Goal: Obtain resource: Obtain resource

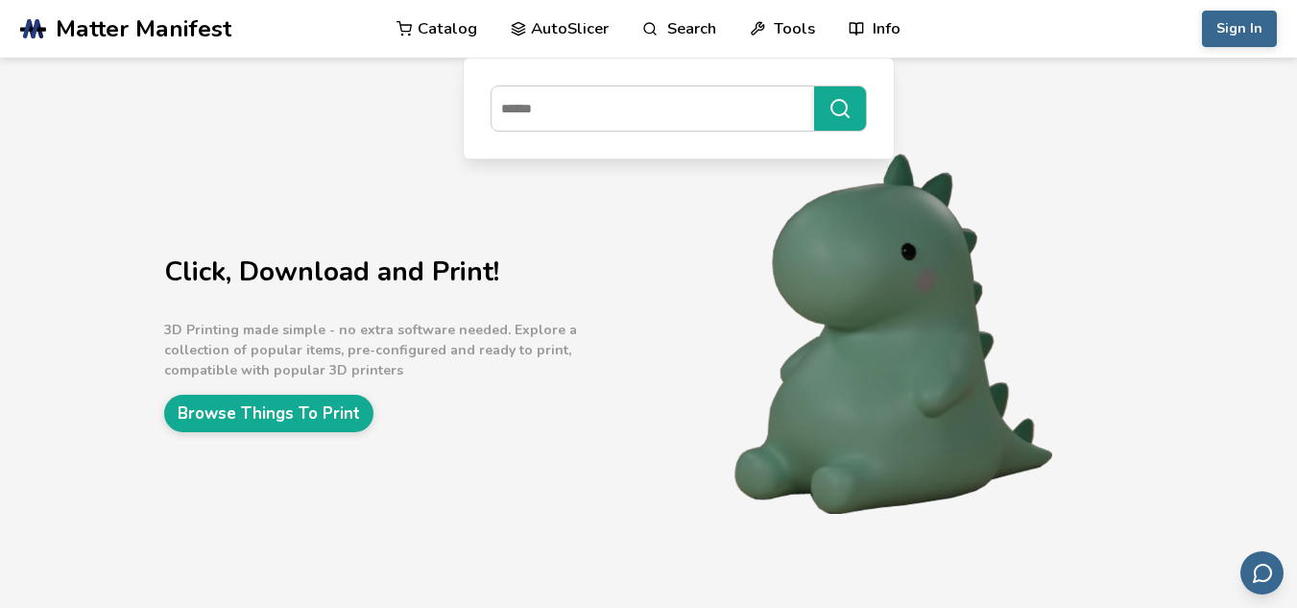
click at [368, 223] on div "Click, Download and Print! 3D Printing made simple - no extra software needed. …" at bounding box center [648, 336] width 1297 height 556
click at [327, 397] on link "Browse Things To Print" at bounding box center [268, 413] width 209 height 37
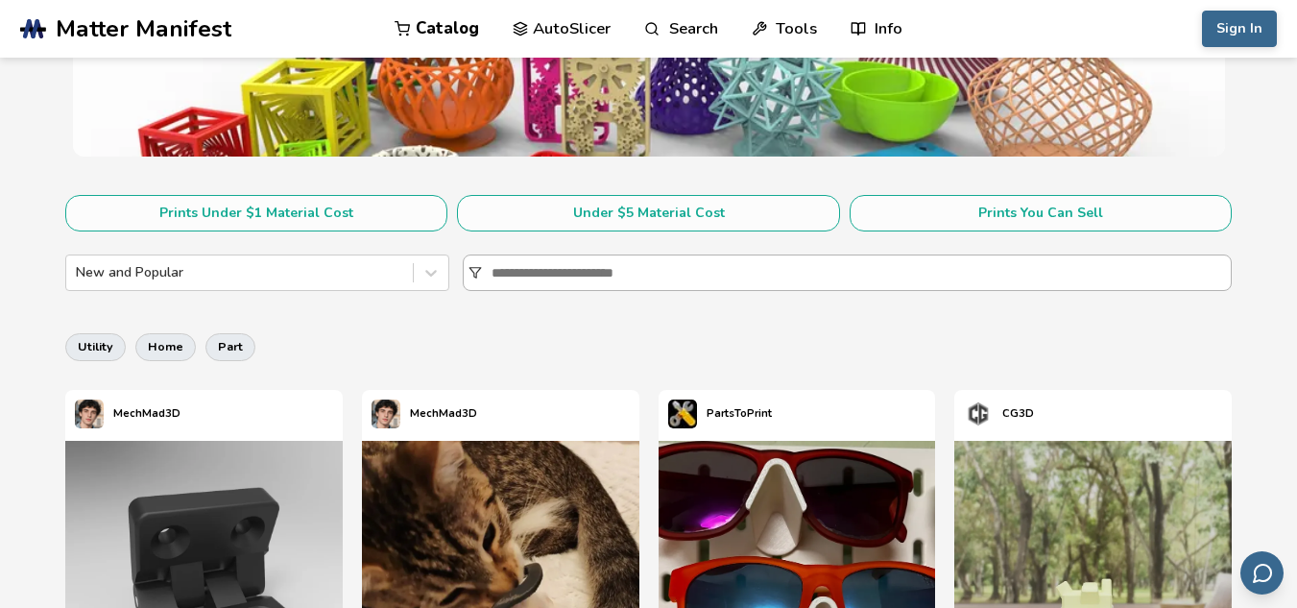
scroll to position [288, 0]
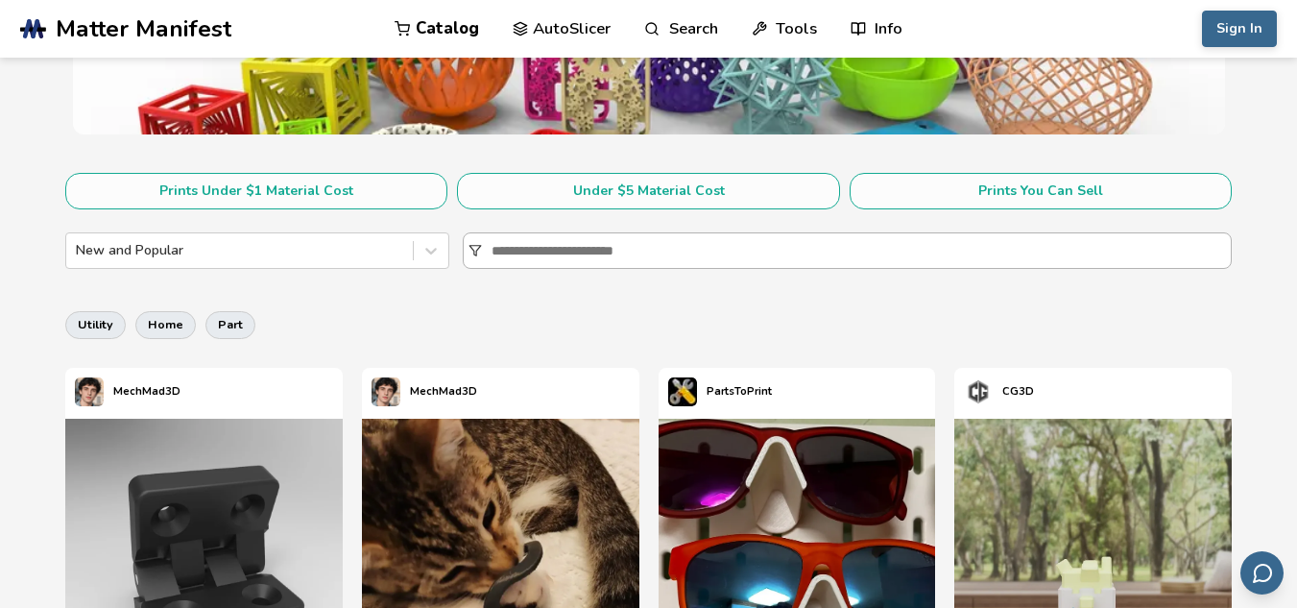
click at [774, 235] on input at bounding box center [860, 250] width 739 height 35
click at [749, 248] on input at bounding box center [860, 250] width 739 height 35
click at [597, 241] on input at bounding box center [860, 250] width 739 height 35
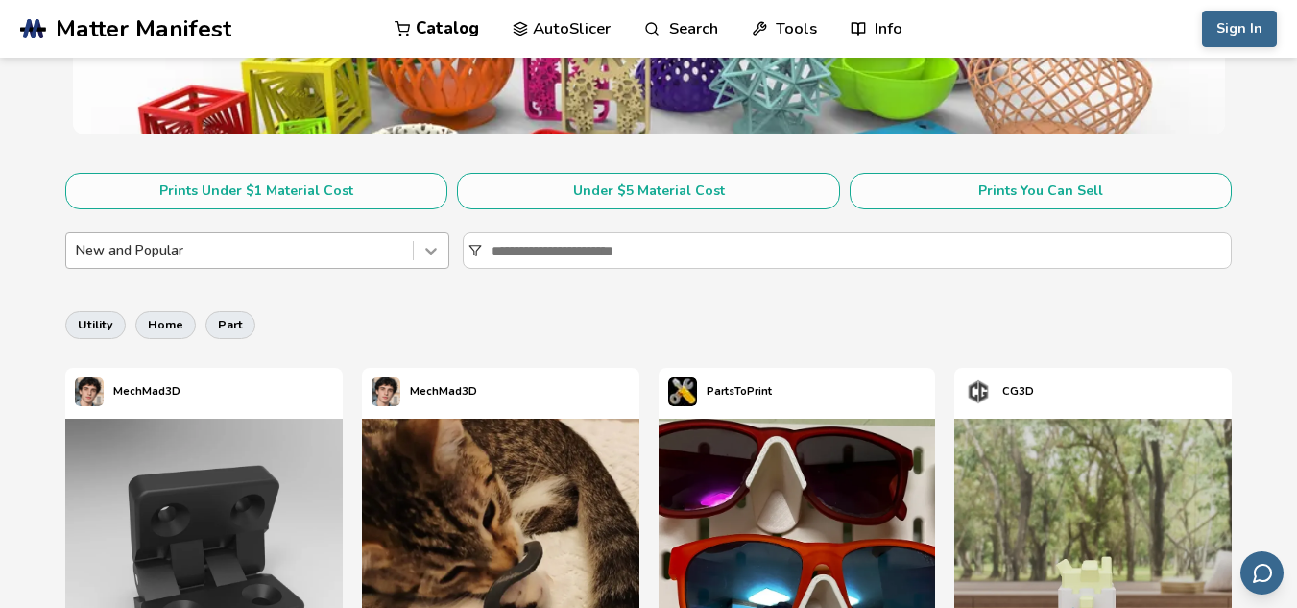
click at [432, 253] on icon at bounding box center [431, 251] width 12 height 7
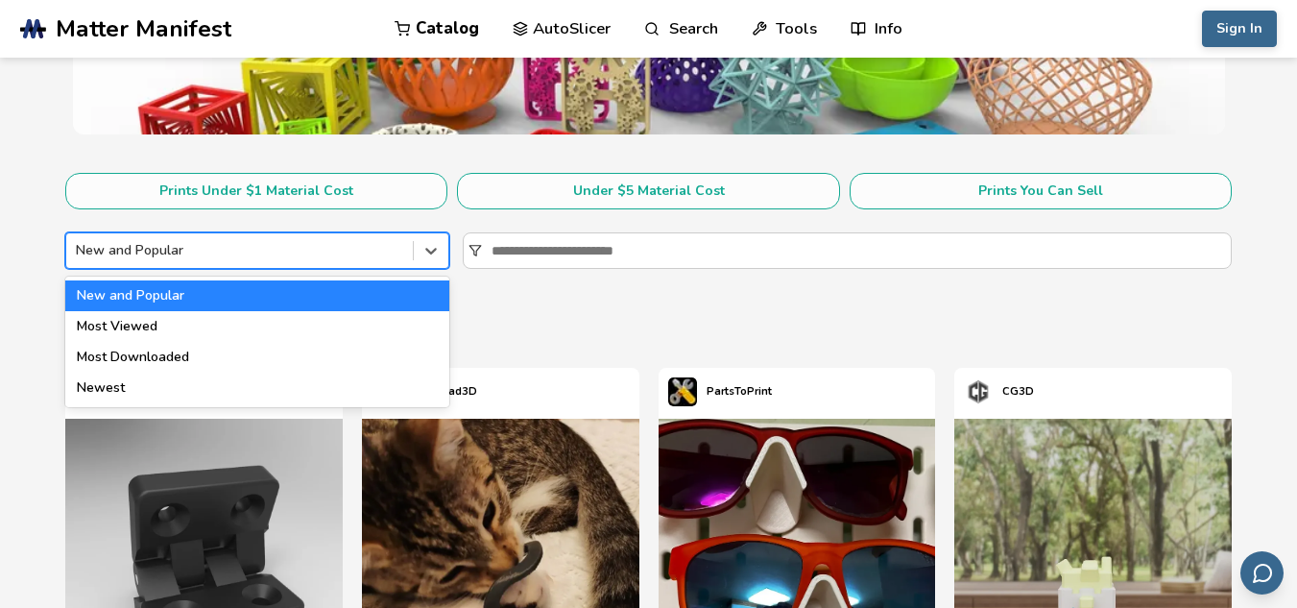
click at [625, 320] on div "utility home part" at bounding box center [648, 324] width 1167 height 46
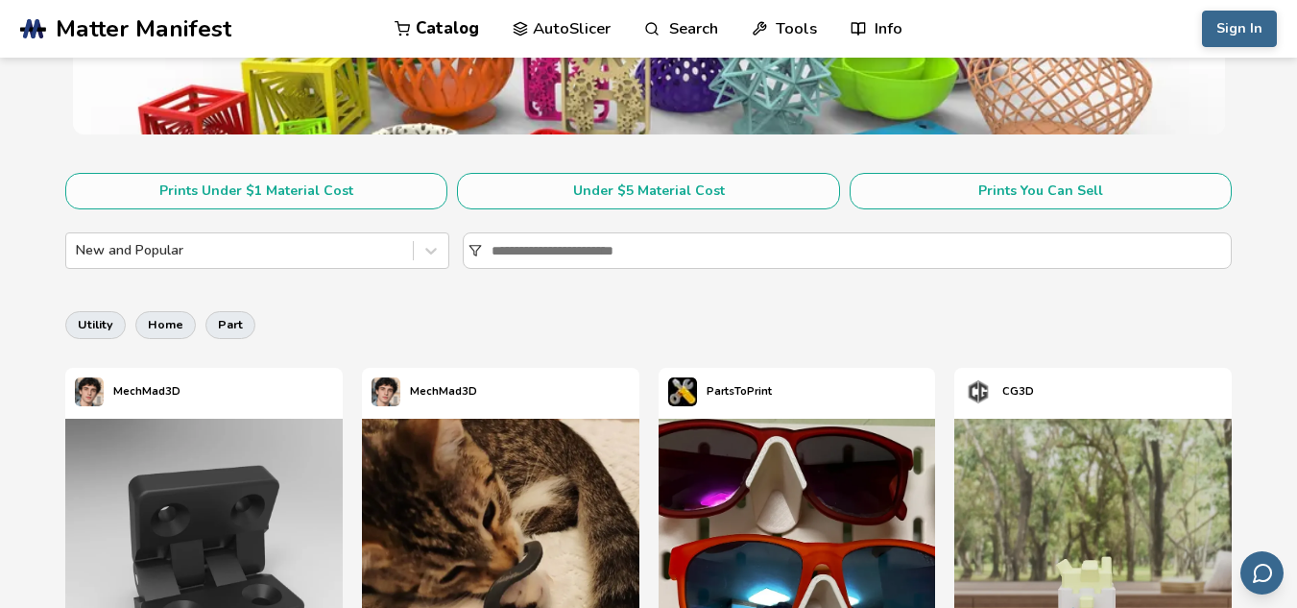
scroll to position [0, 0]
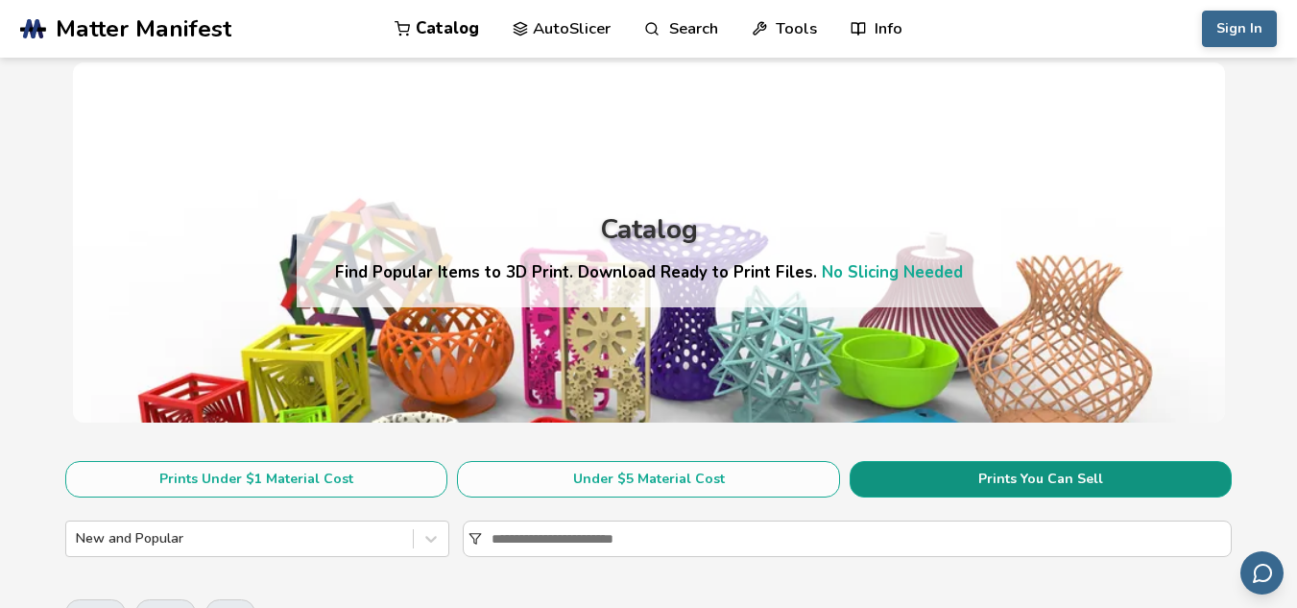
click at [990, 474] on button "Prints You Can Sell" at bounding box center [1040, 479] width 383 height 36
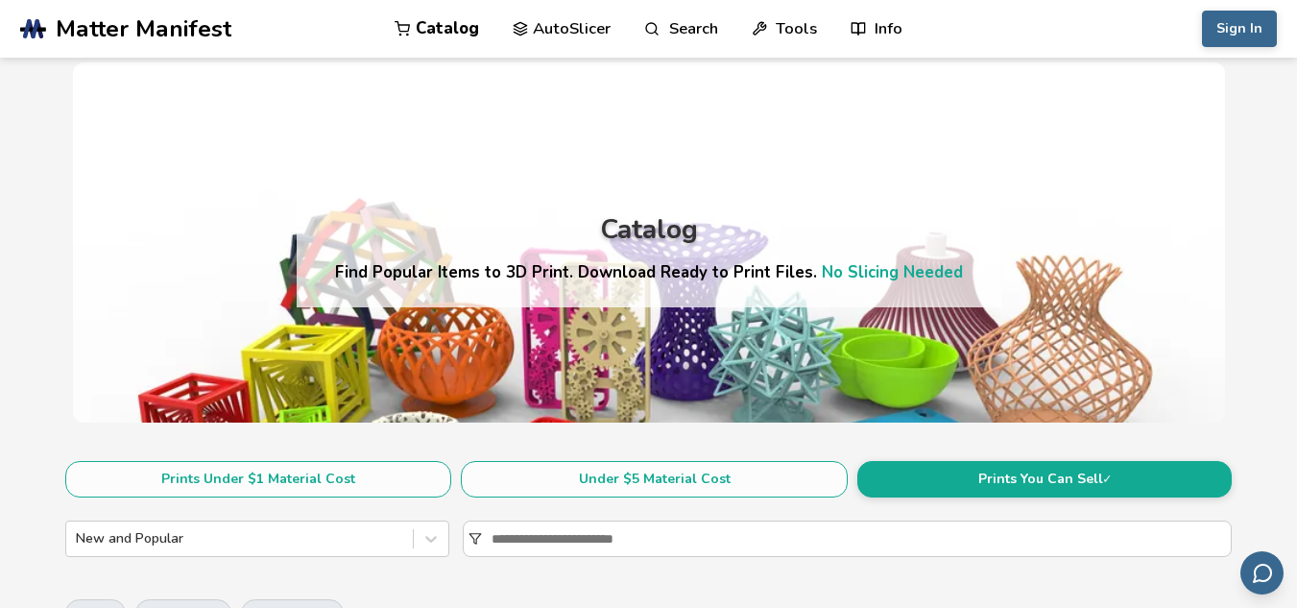
scroll to position [384, 0]
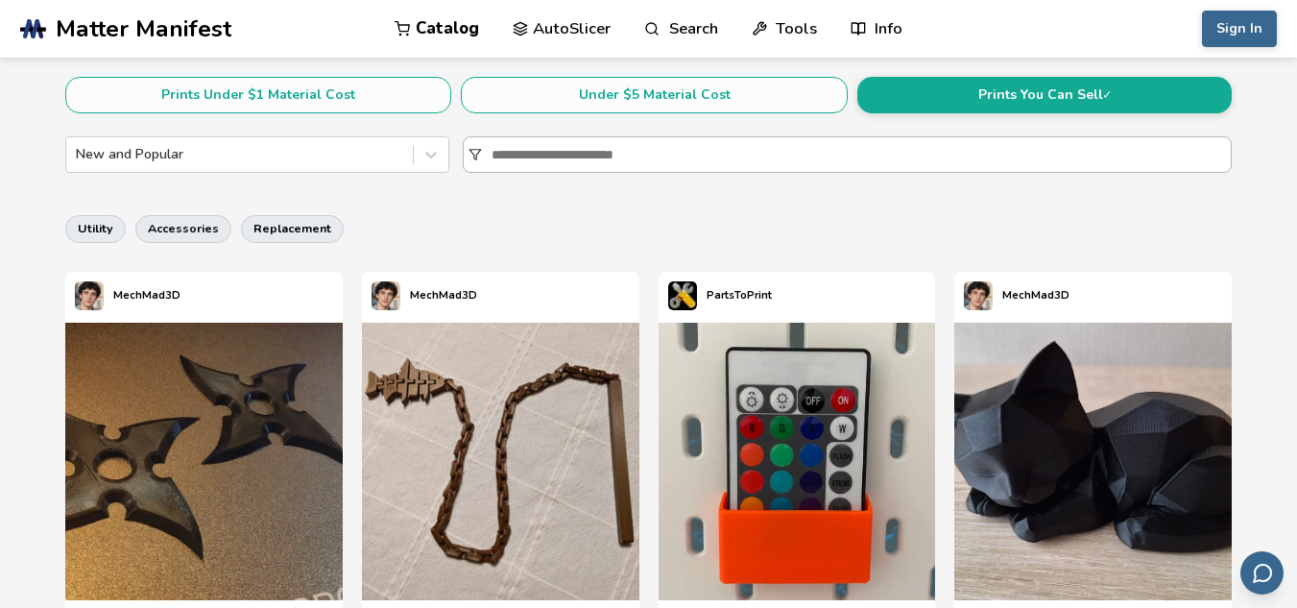
click at [578, 156] on input at bounding box center [860, 154] width 739 height 35
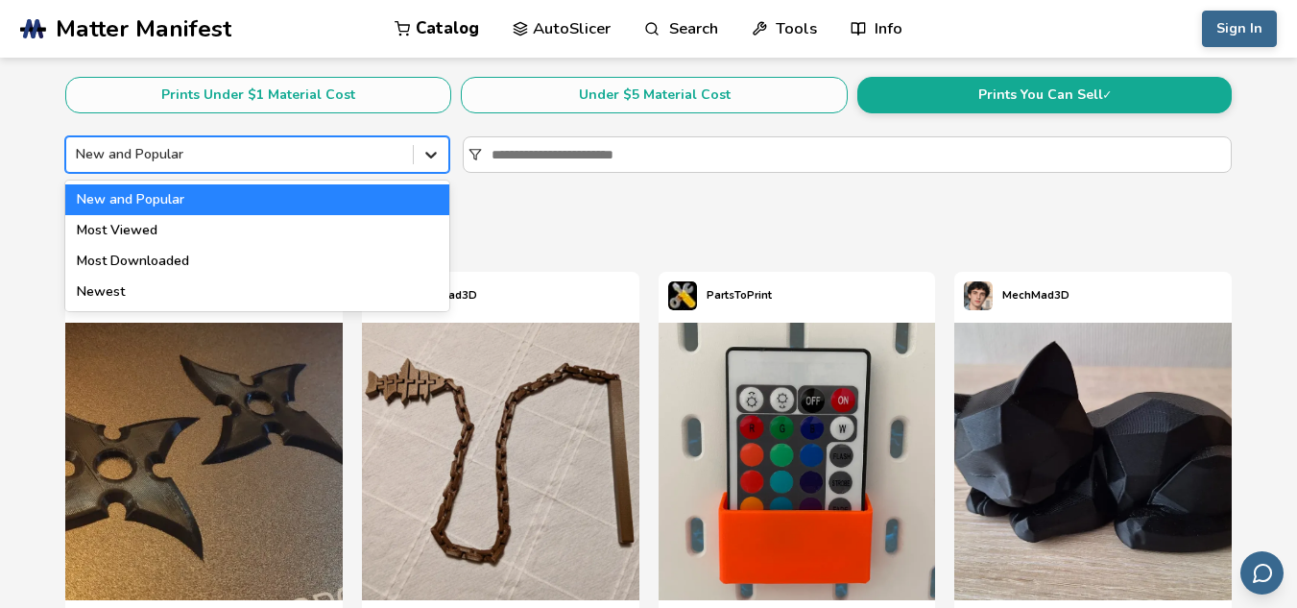
drag, startPoint x: 424, startPoint y: 152, endPoint x: 421, endPoint y: 176, distance: 24.2
click at [425, 154] on icon at bounding box center [430, 154] width 19 height 19
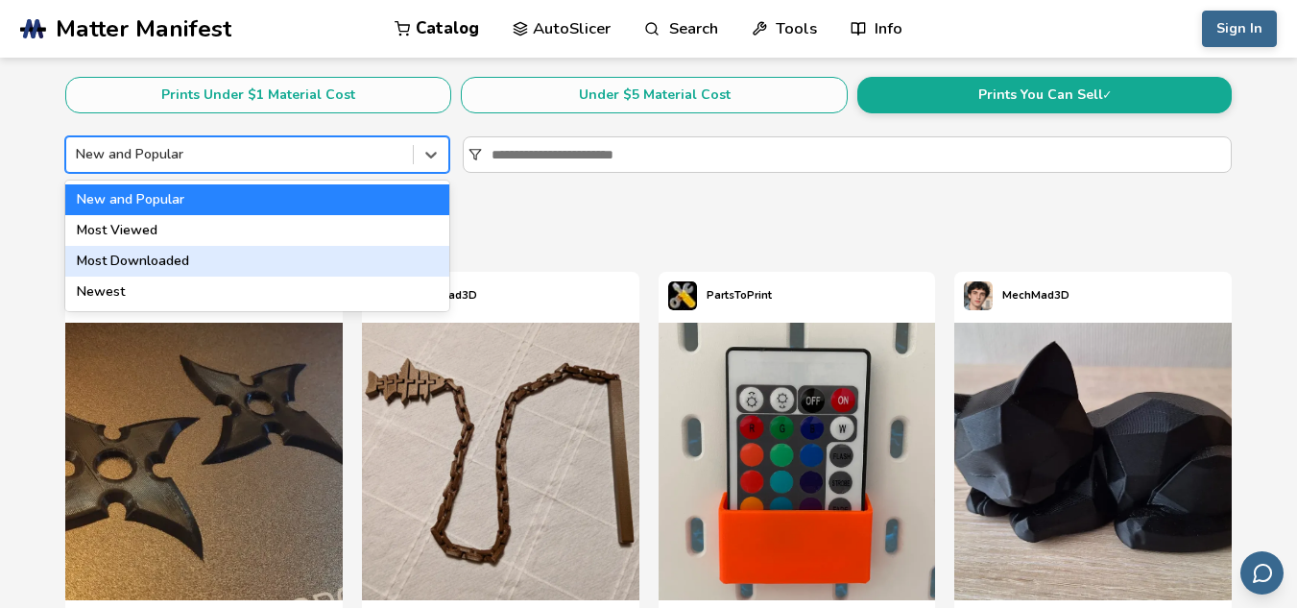
click at [320, 255] on div "Most Downloaded" at bounding box center [257, 261] width 385 height 31
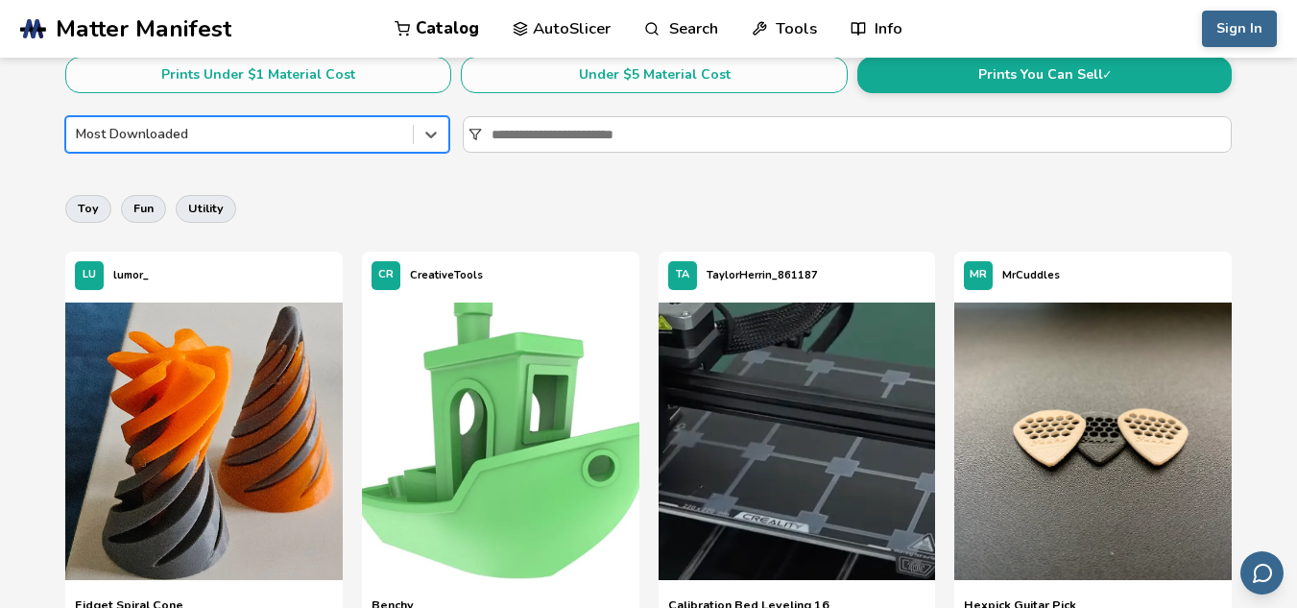
scroll to position [288, 0]
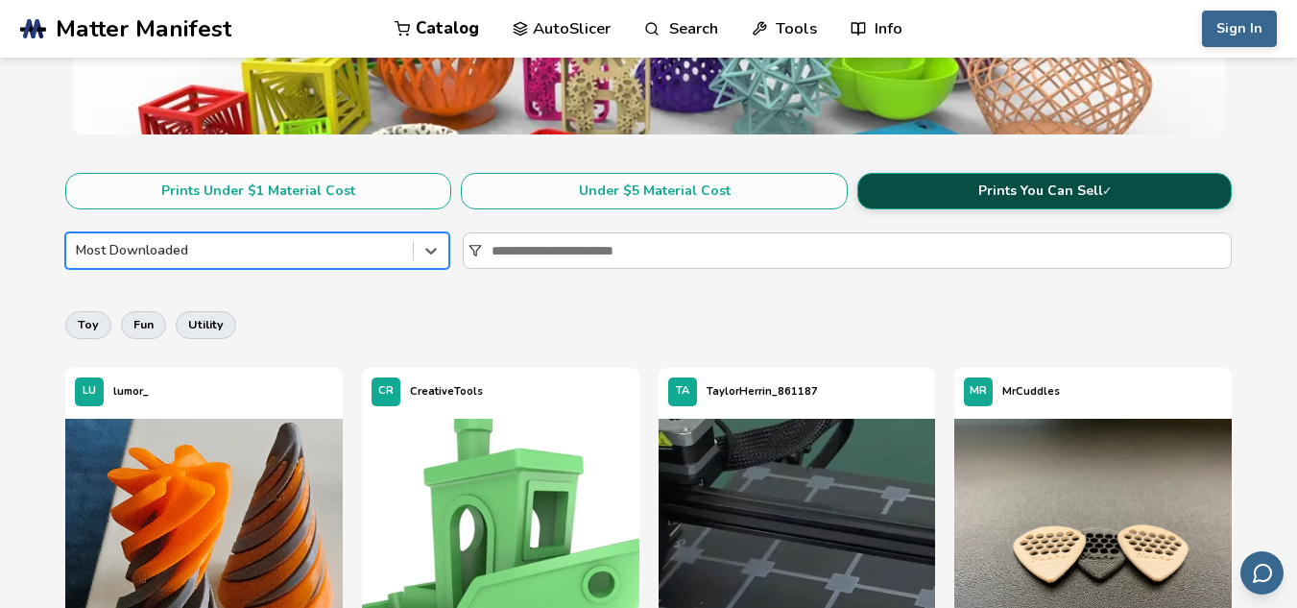
click at [1004, 192] on button "Prints You Can Sell ✓" at bounding box center [1044, 191] width 375 height 36
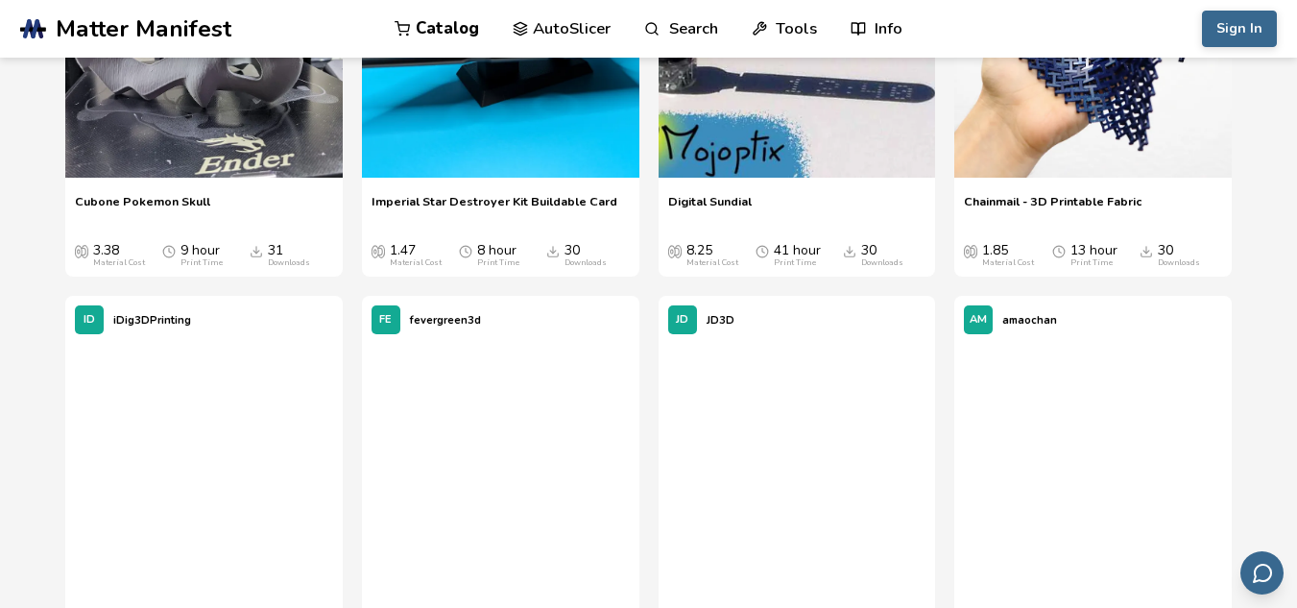
scroll to position [8414, 0]
